Goal: Transaction & Acquisition: Subscribe to service/newsletter

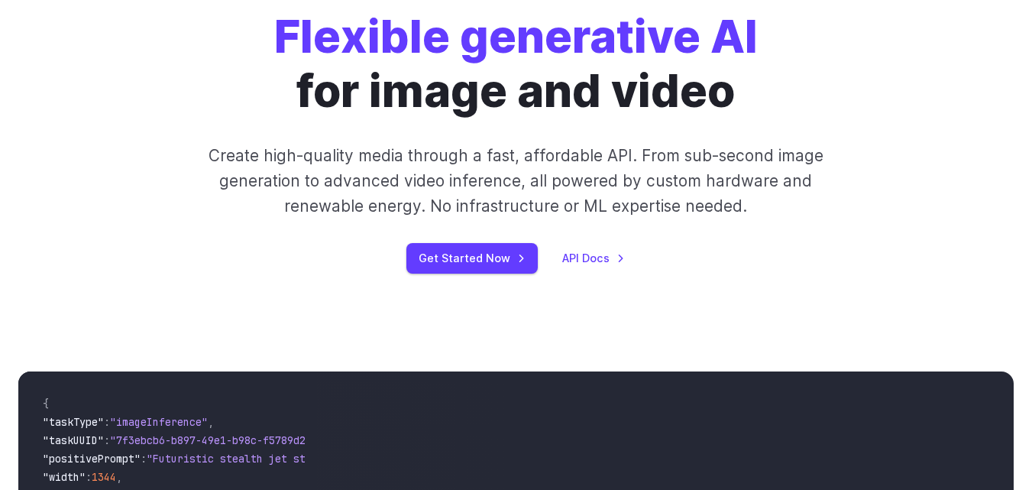
scroll to position [305, 0]
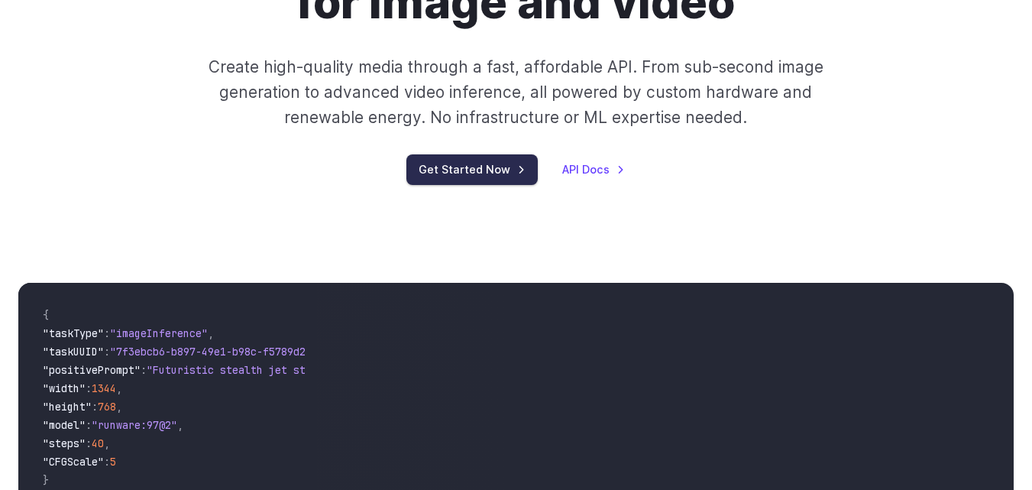
click at [509, 176] on link "Get Started Now" at bounding box center [471, 169] width 131 height 30
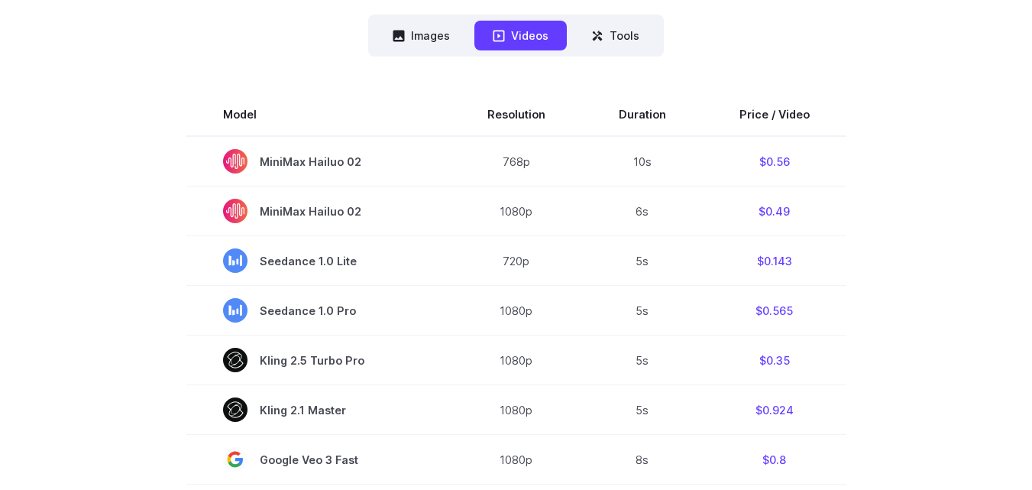
scroll to position [229, 0]
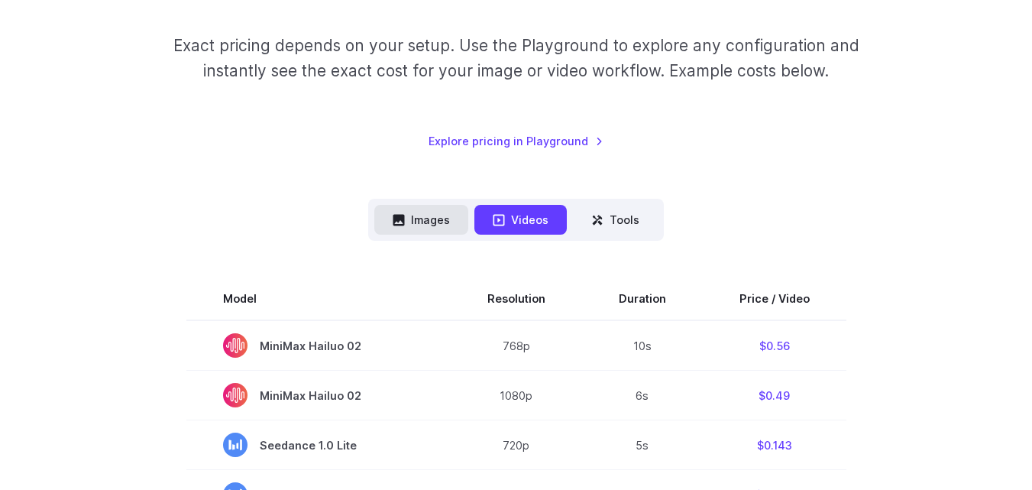
click at [451, 217] on button "Images" at bounding box center [421, 220] width 94 height 30
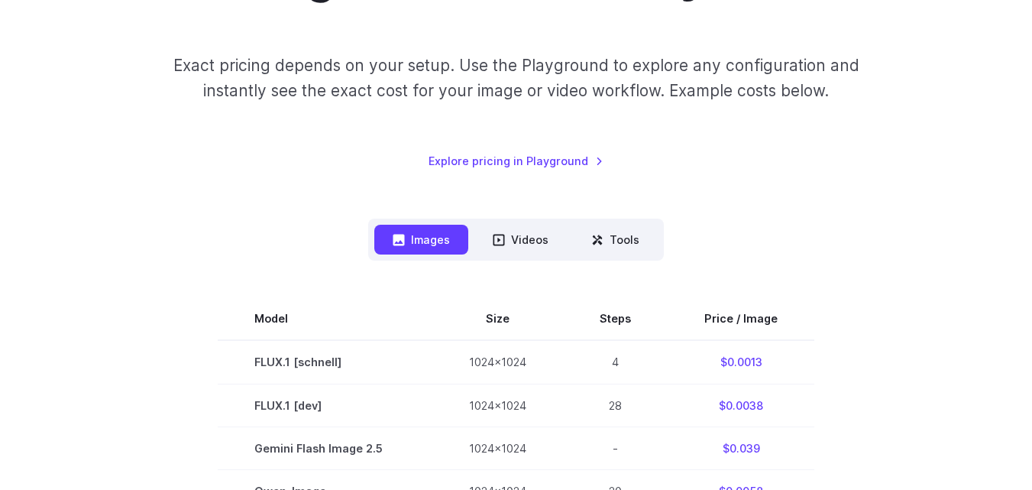
scroll to position [0, 0]
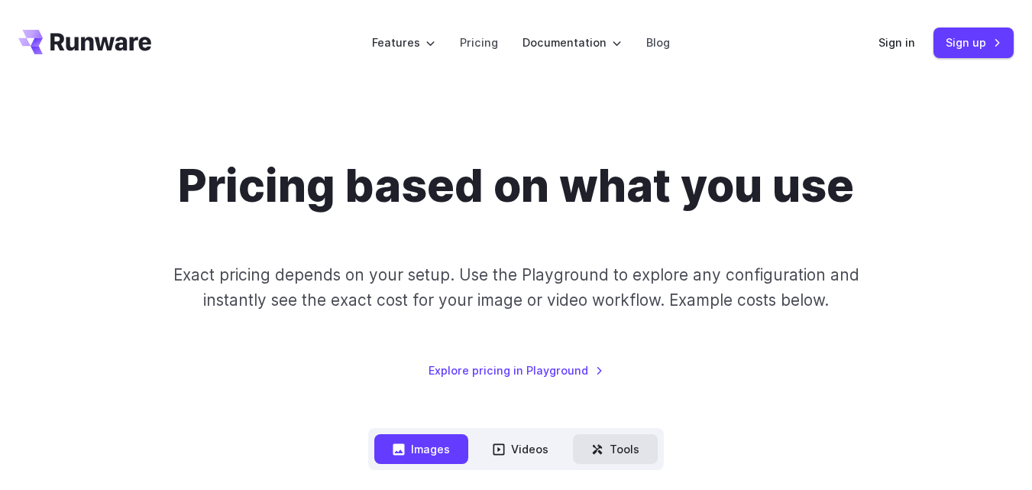
click at [625, 457] on button "Tools" at bounding box center [615, 449] width 85 height 30
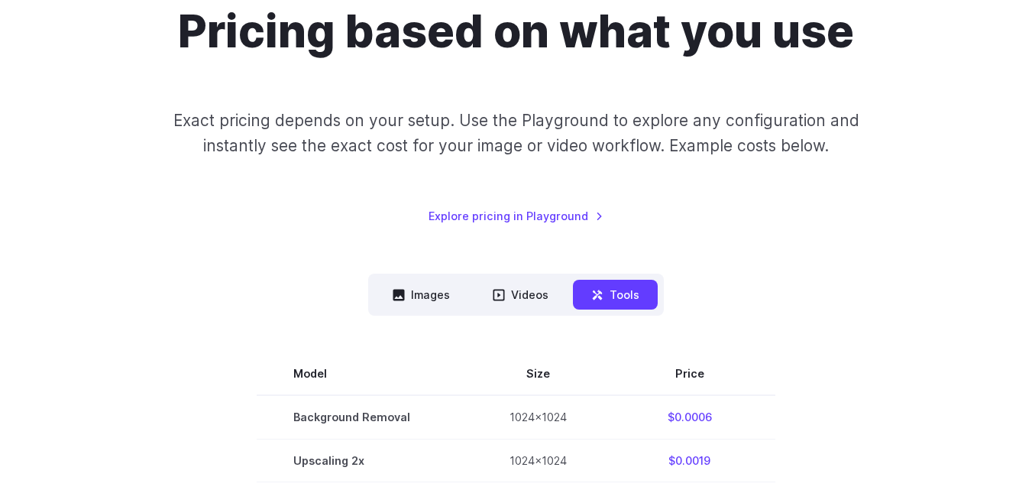
scroll to position [153, 0]
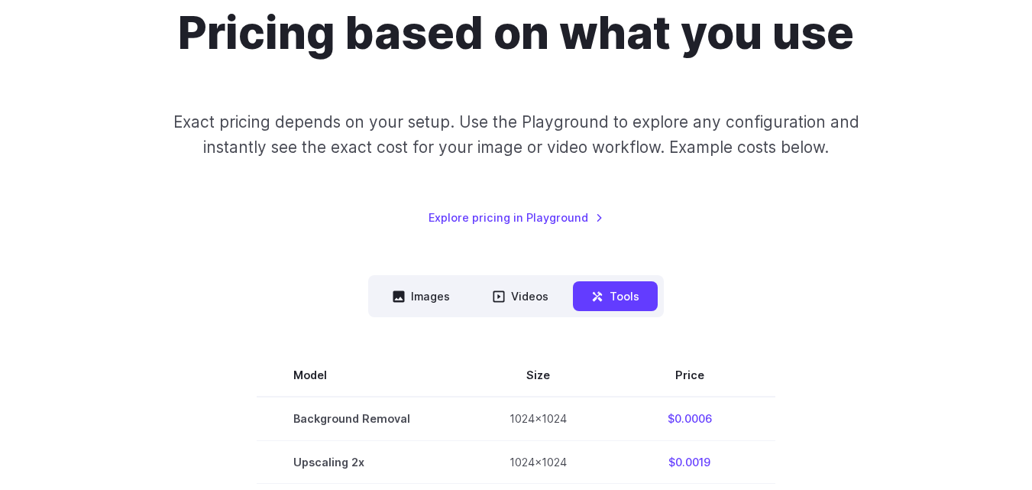
click at [739, 138] on p "Exact pricing depends on your setup. Use the Playground to explore any configur…" at bounding box center [515, 134] width 697 height 51
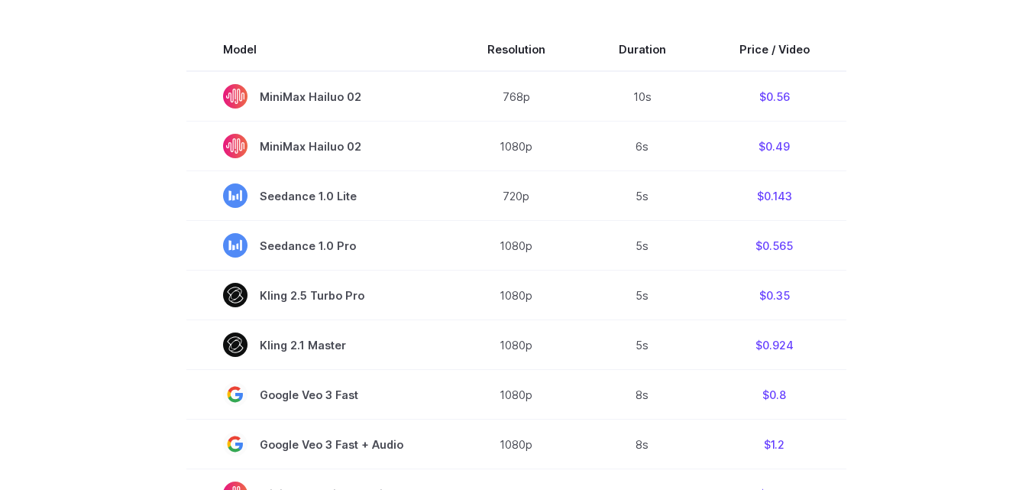
scroll to position [229, 0]
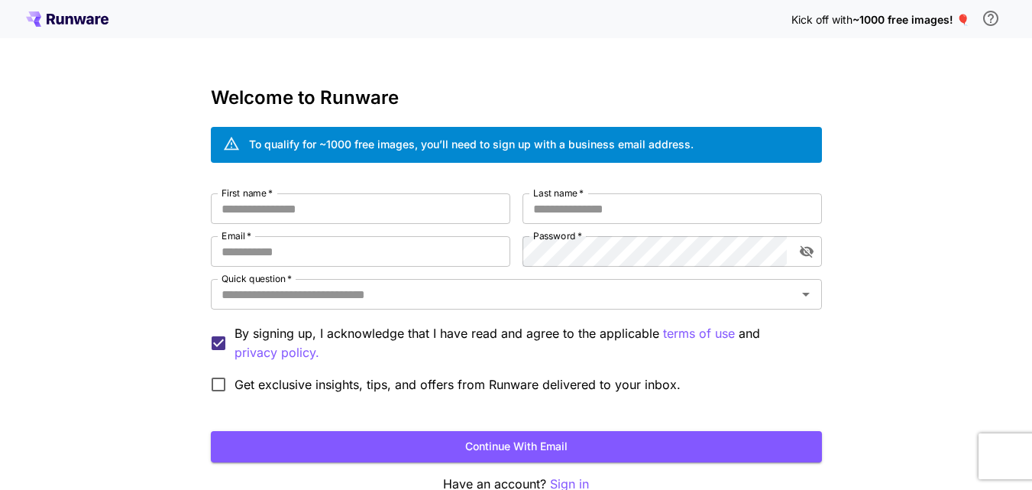
click at [92, 16] on icon at bounding box center [67, 18] width 82 height 15
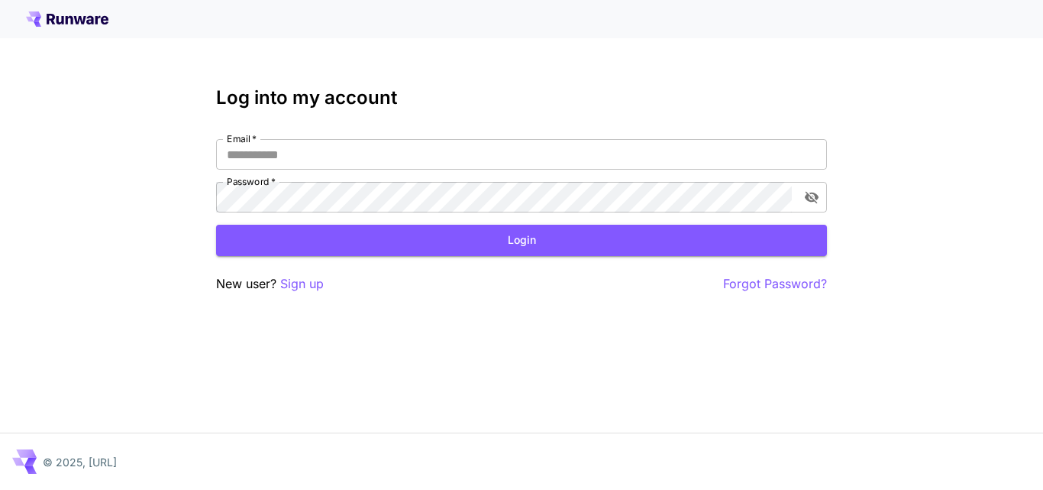
click at [83, 8] on div at bounding box center [521, 19] width 1043 height 38
click at [76, 40] on div "Log into my account Email   * Email   * Password   * Password   * Login New use…" at bounding box center [521, 245] width 1043 height 490
click at [80, 17] on icon at bounding box center [80, 20] width 12 height 8
click at [62, 8] on div at bounding box center [521, 19] width 1043 height 38
click at [69, 27] on div at bounding box center [521, 19] width 1043 height 38
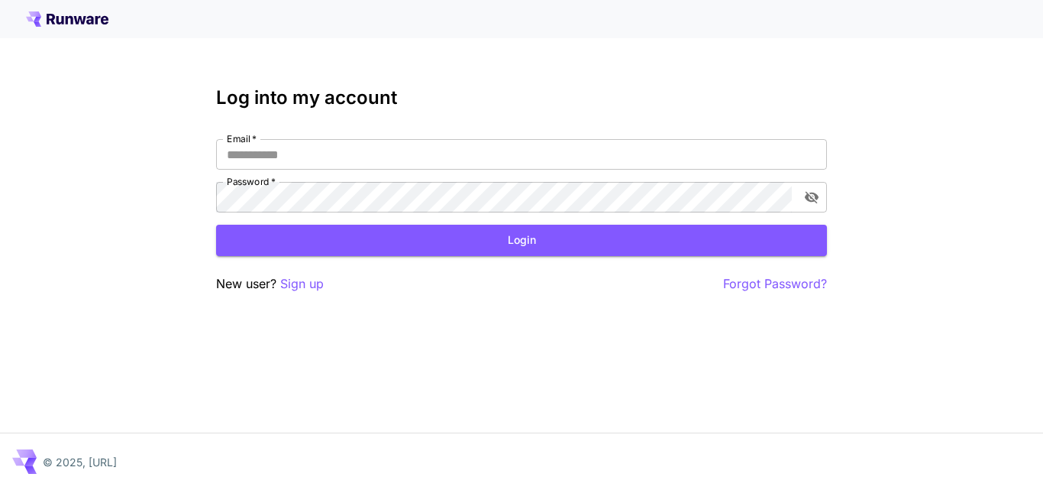
click at [73, 21] on icon at bounding box center [67, 18] width 82 height 15
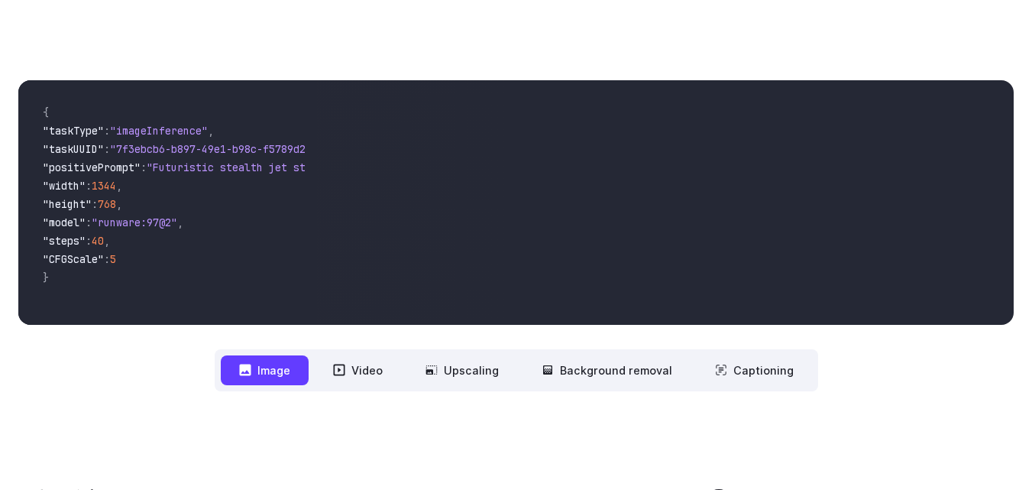
scroll to position [535, 0]
